Goal: Check status

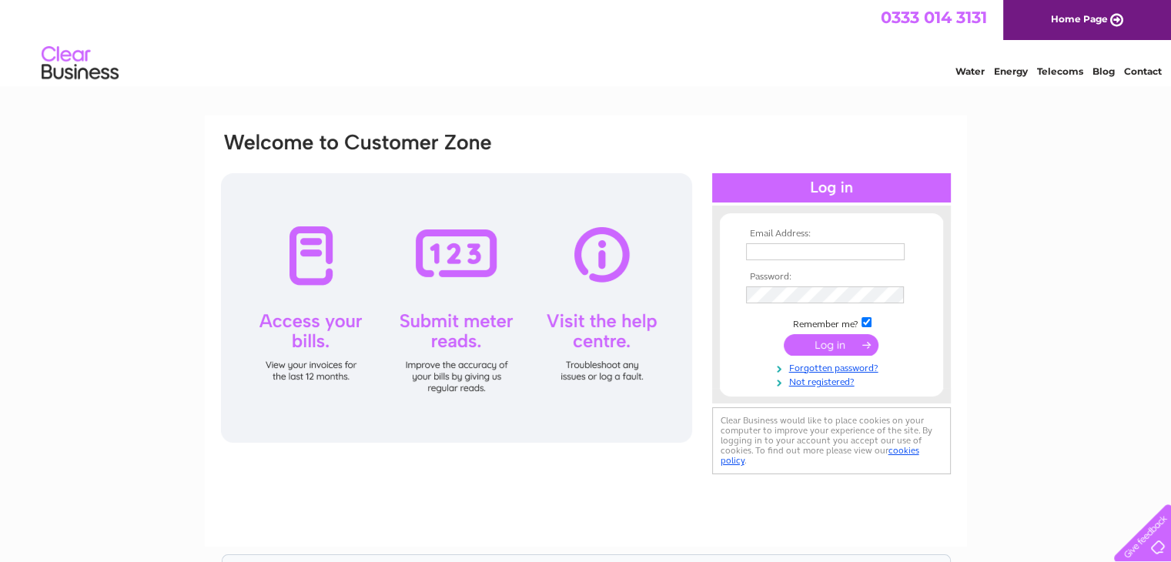
click at [767, 254] on input "text" at bounding box center [825, 251] width 159 height 17
type input "islocks@hotmail.co.uk"
click at [824, 343] on input "submit" at bounding box center [831, 346] width 95 height 22
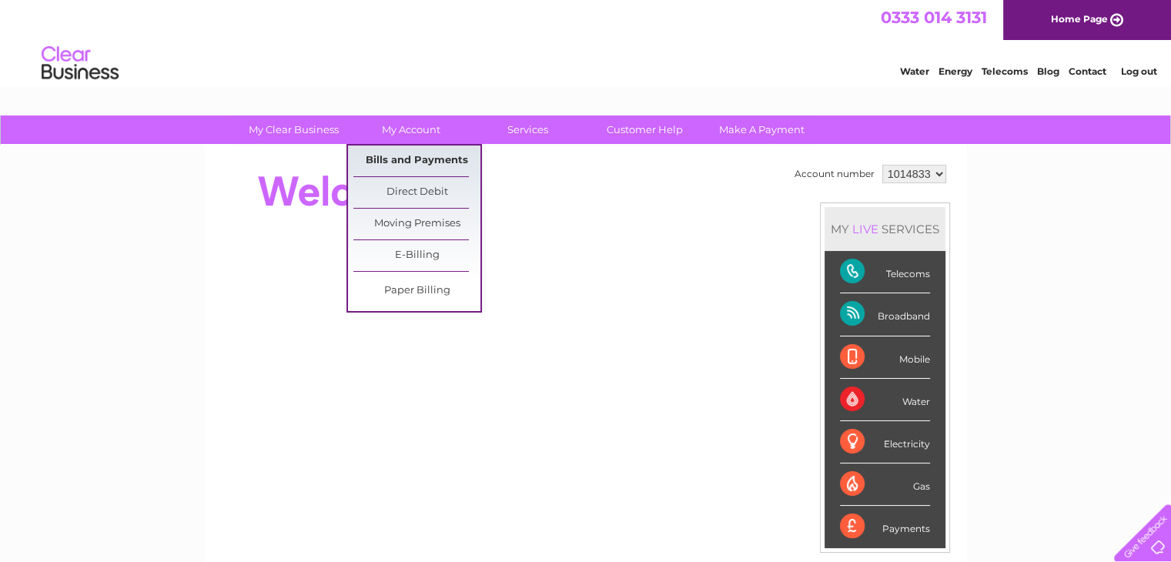
click at [420, 161] on link "Bills and Payments" at bounding box center [416, 161] width 127 height 31
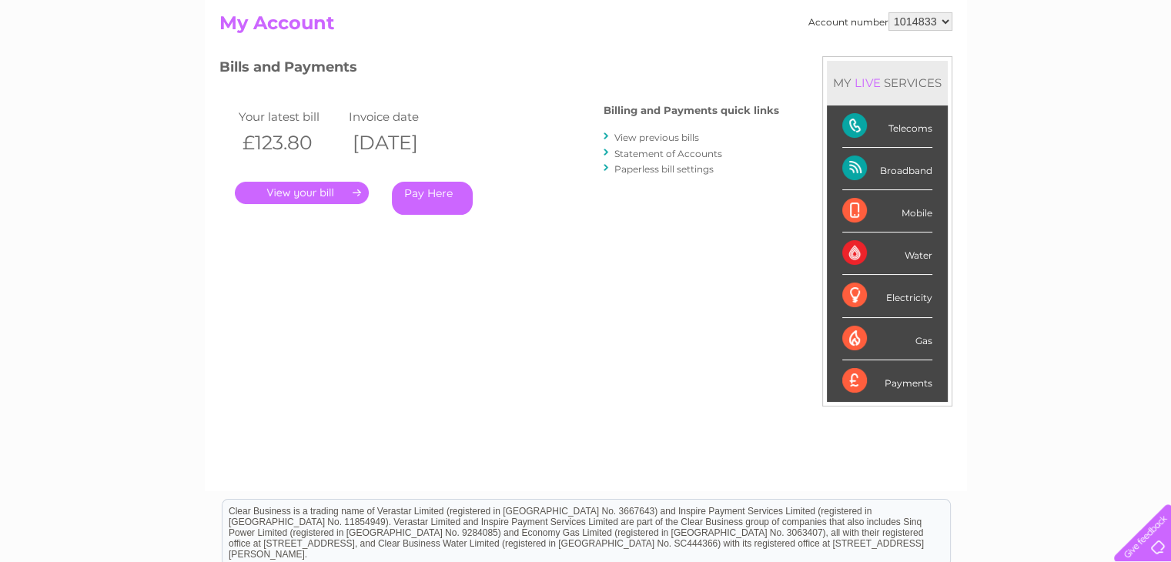
scroll to position [195, 0]
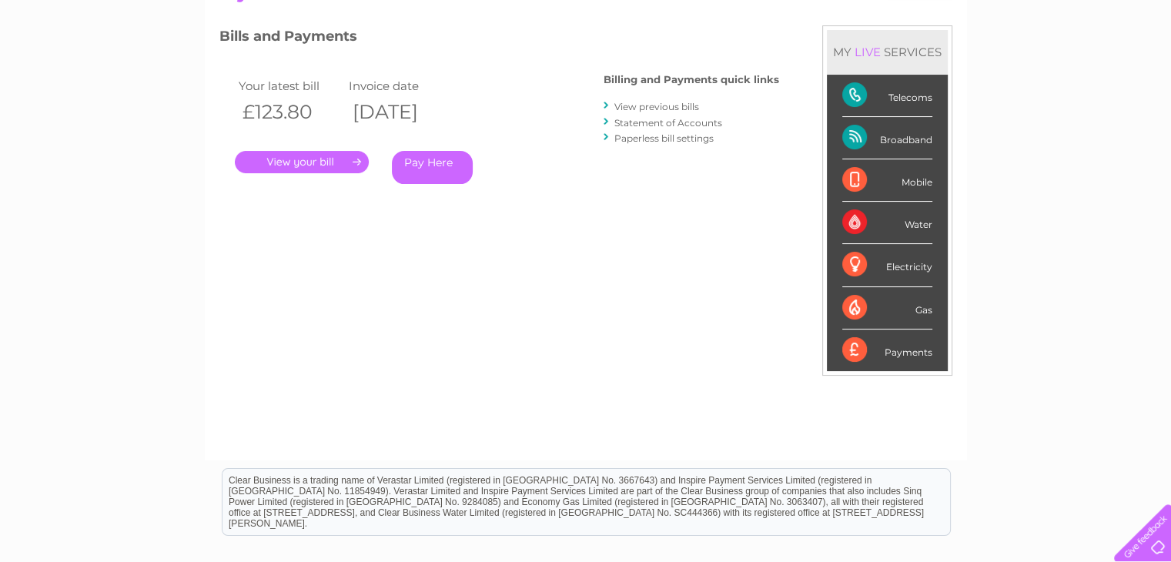
click at [328, 158] on link "." at bounding box center [302, 162] width 134 height 22
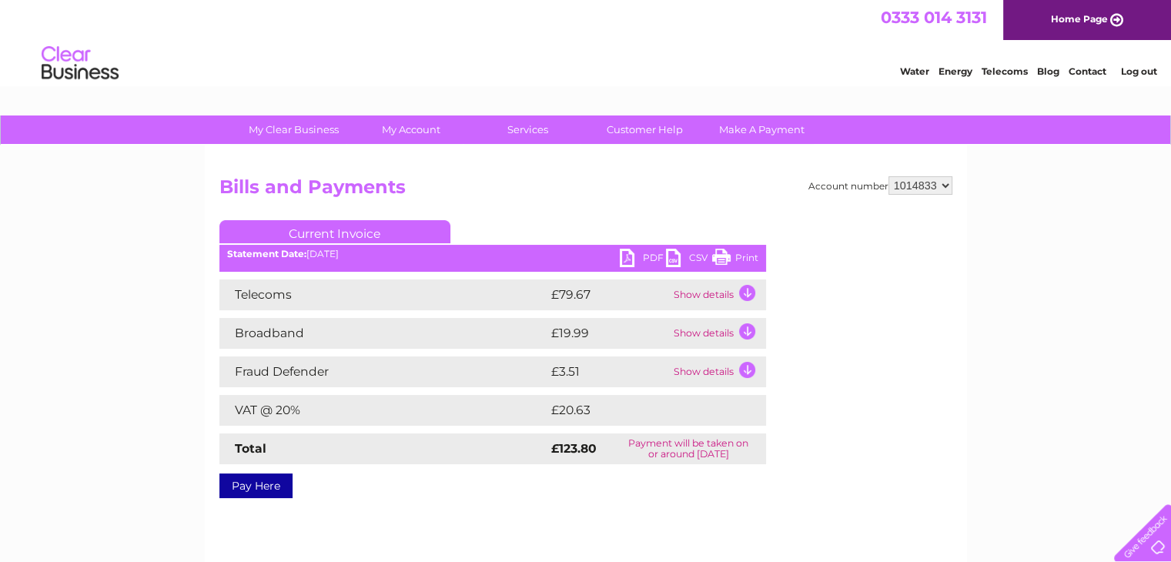
click at [1144, 71] on link "Log out" at bounding box center [1138, 71] width 36 height 12
